Goal: Task Accomplishment & Management: Use online tool/utility

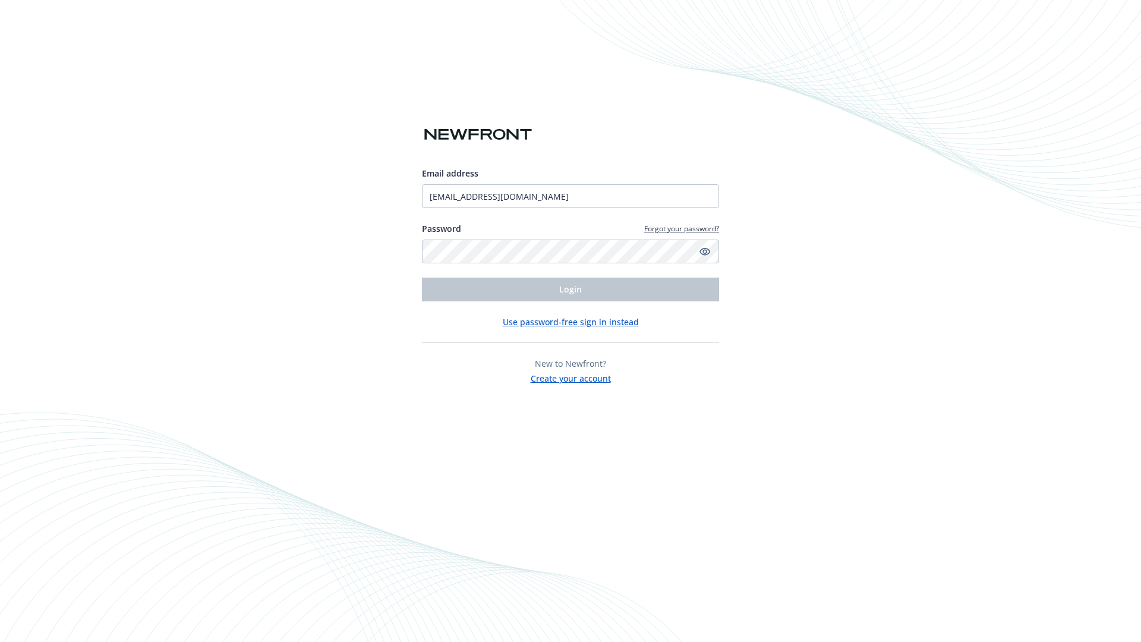
type input "[EMAIL_ADDRESS][DOMAIN_NAME]"
click at [571, 289] on span "Login" at bounding box center [570, 289] width 23 height 11
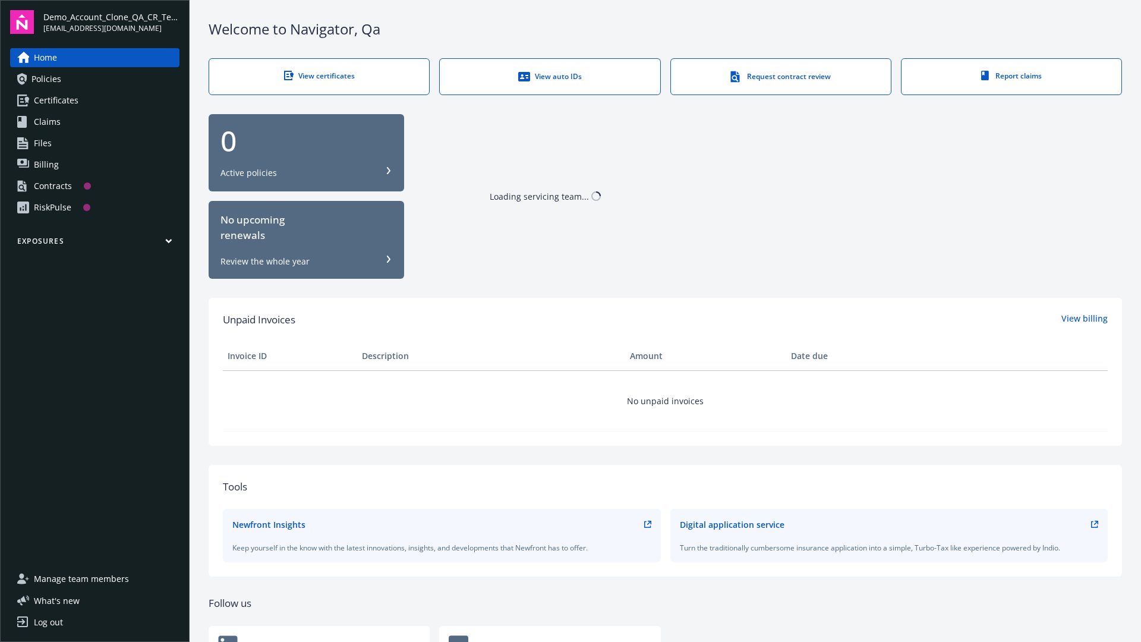
click at [111, 22] on span "Demo_Account_Clone_QA_CR_Tests_Prospect" at bounding box center [111, 17] width 136 height 12
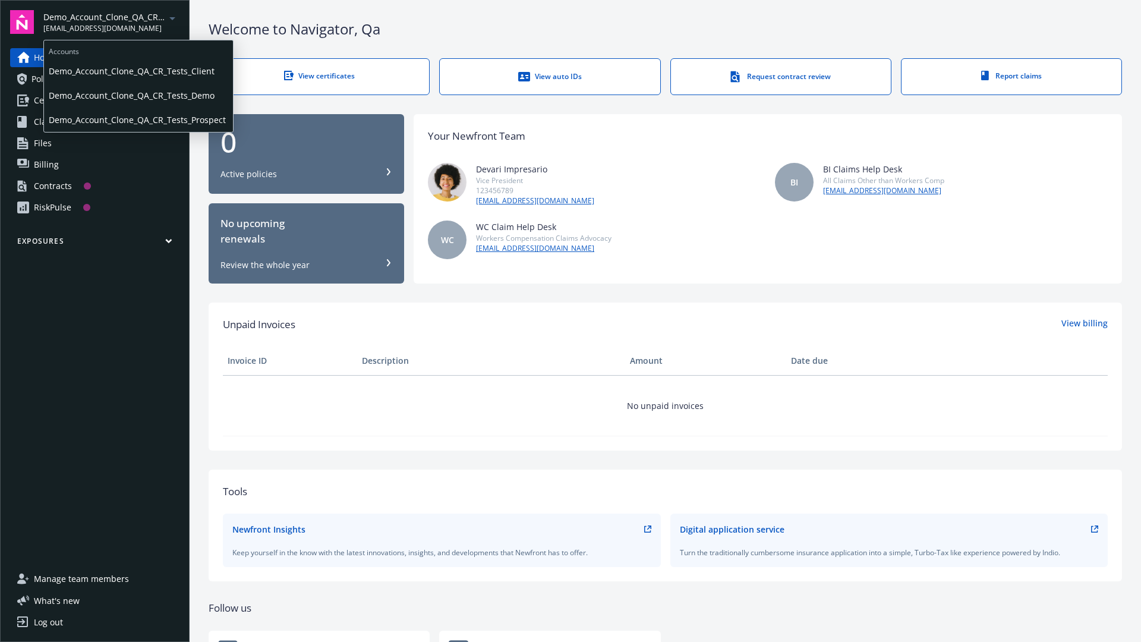
click at [137, 71] on span "Demo_Account_Clone_QA_CR_Tests_Client" at bounding box center [139, 71] width 180 height 24
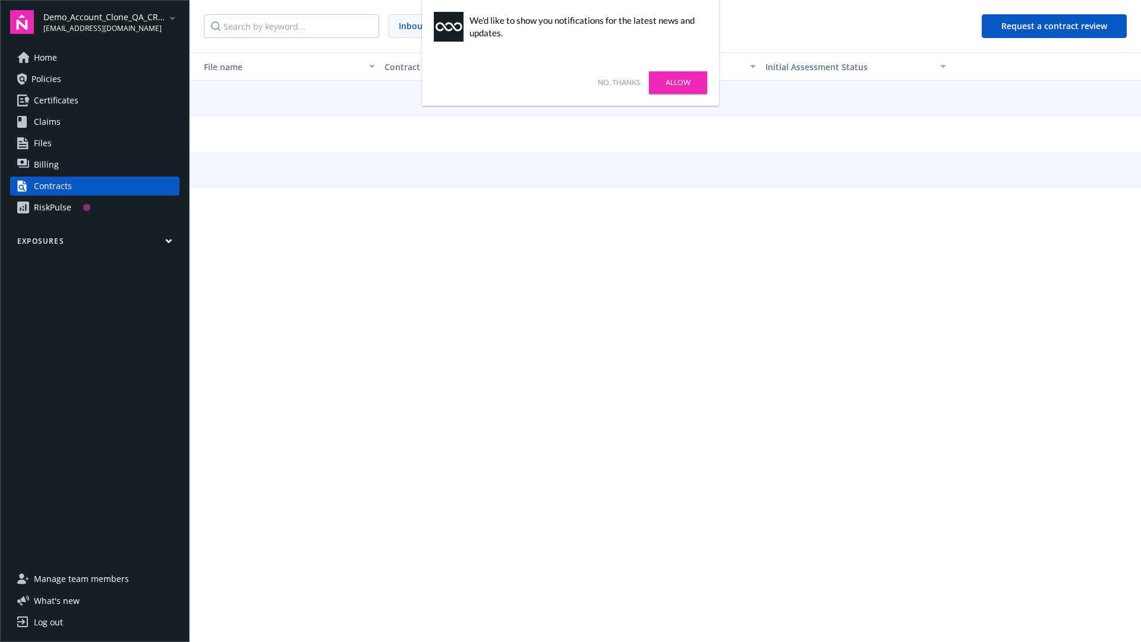
click at [619, 83] on link "No, thanks" at bounding box center [619, 82] width 42 height 11
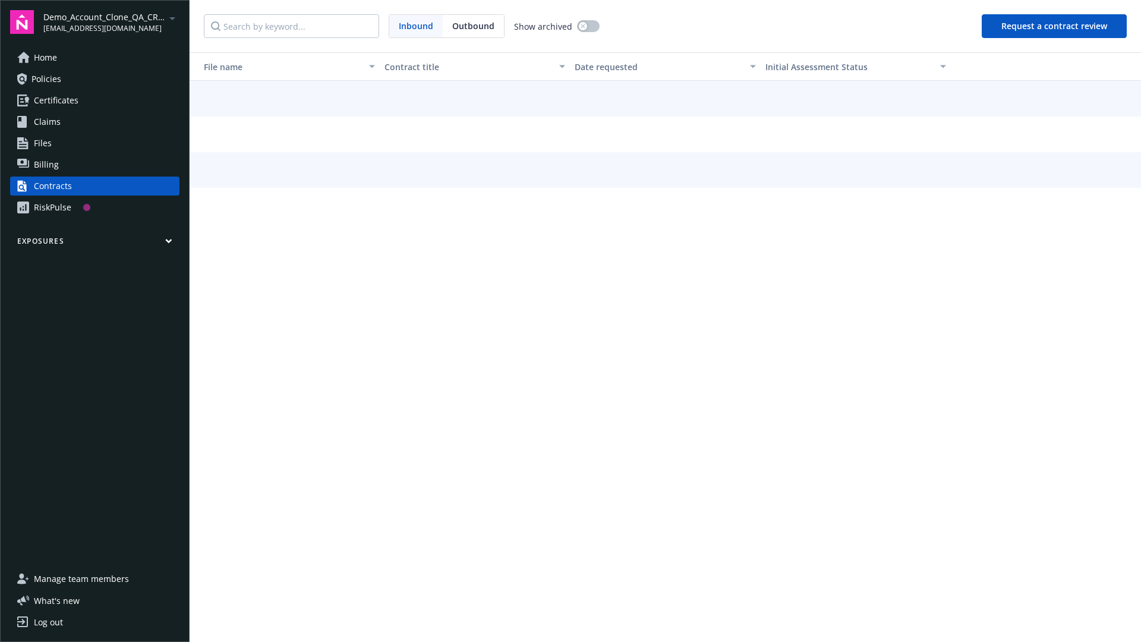
click at [1055, 26] on button "Request a contract review" at bounding box center [1054, 26] width 145 height 24
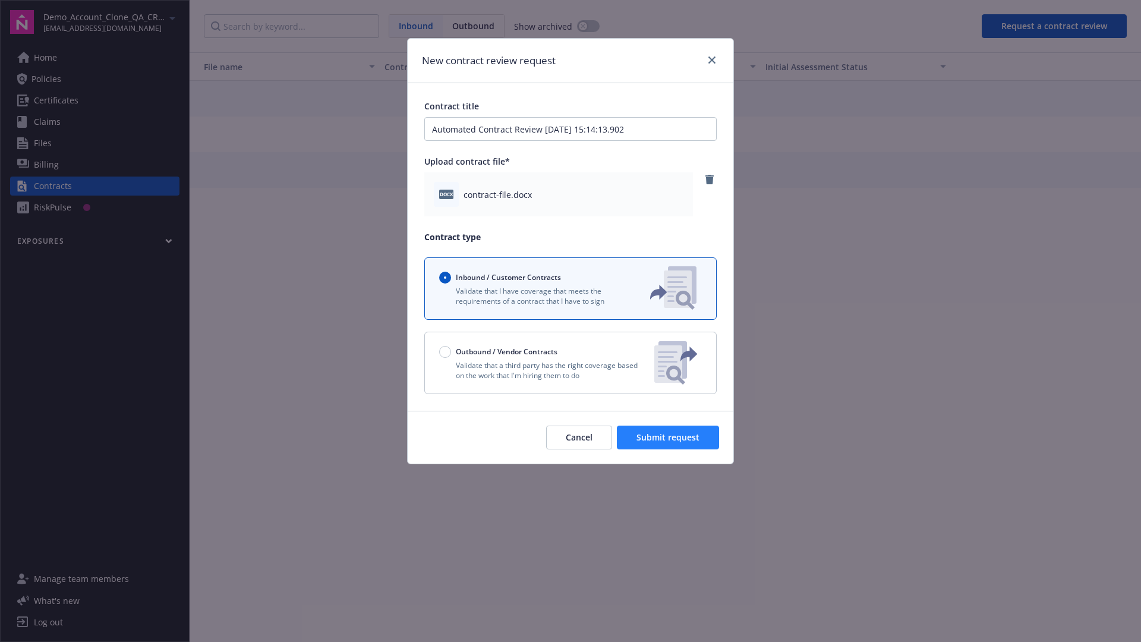
type input "Automated Contract Review 10-15-2025 15:14:13.902"
click at [669, 438] on span "Submit request" at bounding box center [668, 437] width 63 height 11
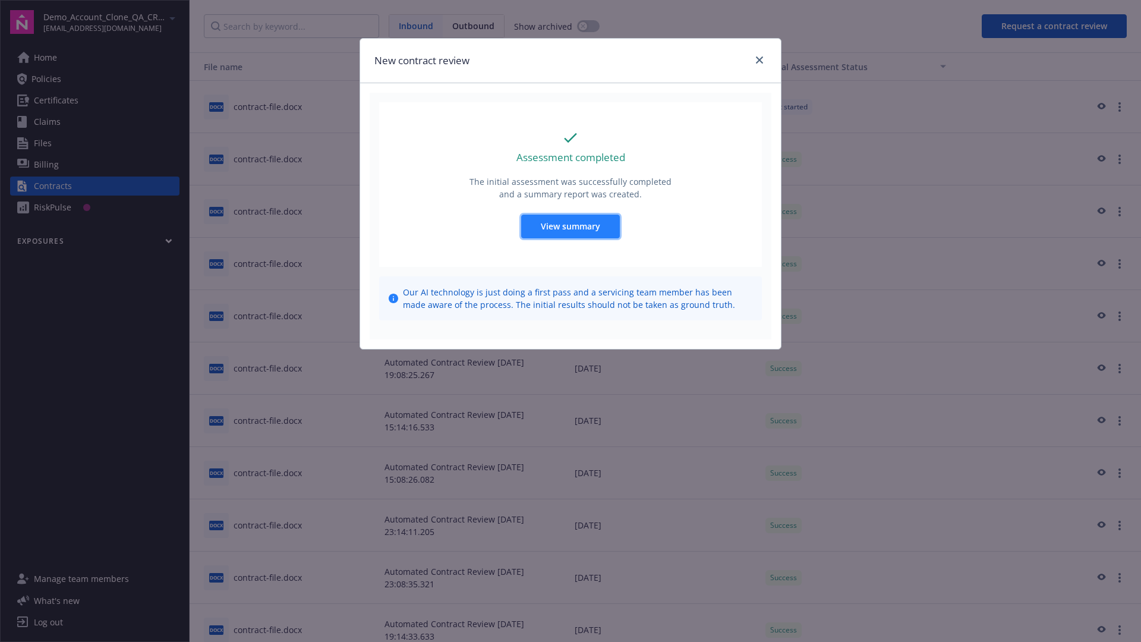
click at [570, 226] on span "View summary" at bounding box center [570, 226] width 59 height 11
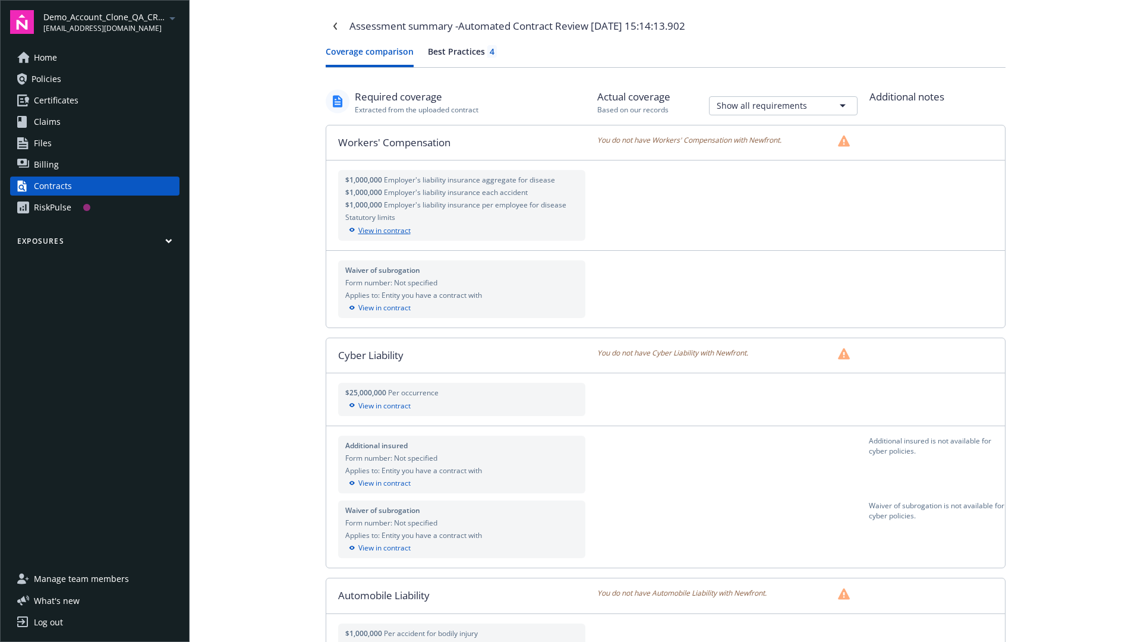
click at [461, 230] on div "View in contract" at bounding box center [462, 230] width 234 height 11
